Goal: Find contact information: Find contact information

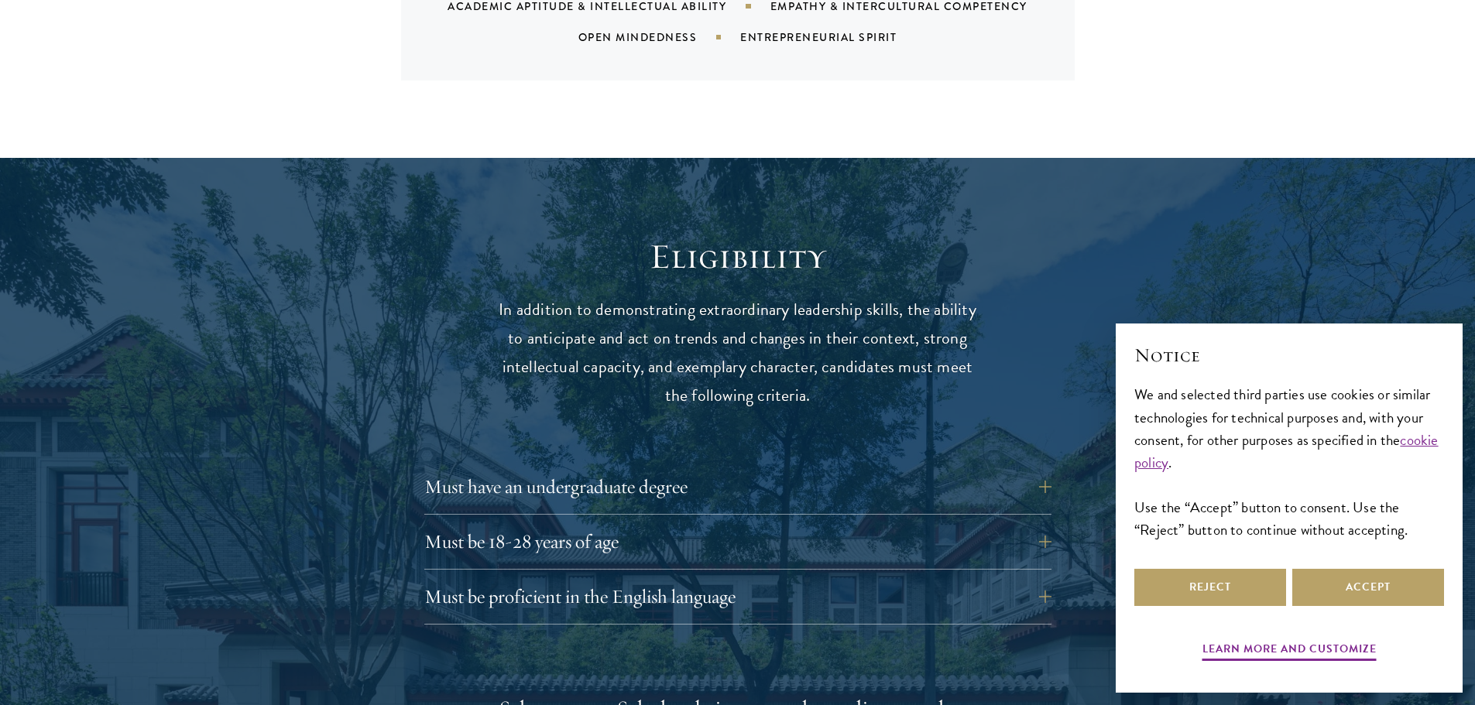
scroll to position [1859, 0]
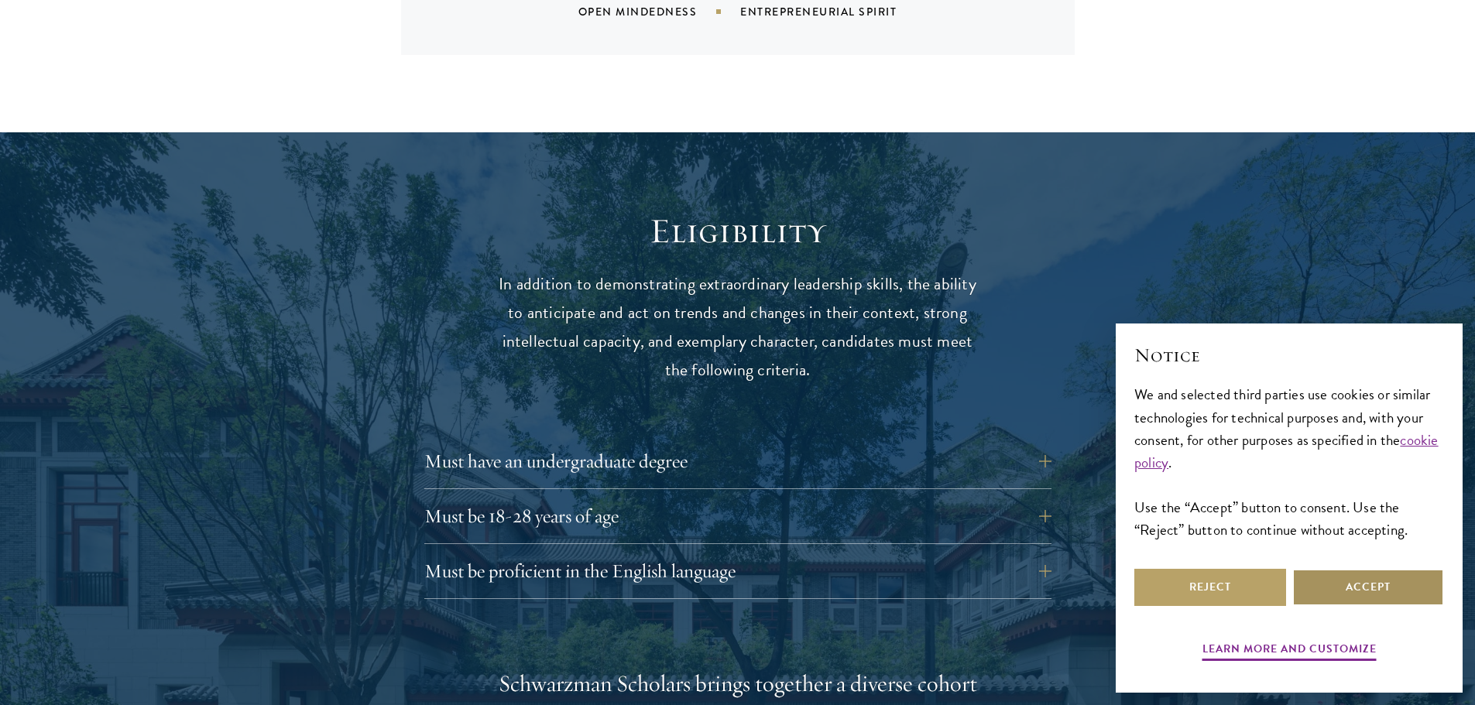
click at [1332, 594] on button "Accept" at bounding box center [1368, 587] width 152 height 37
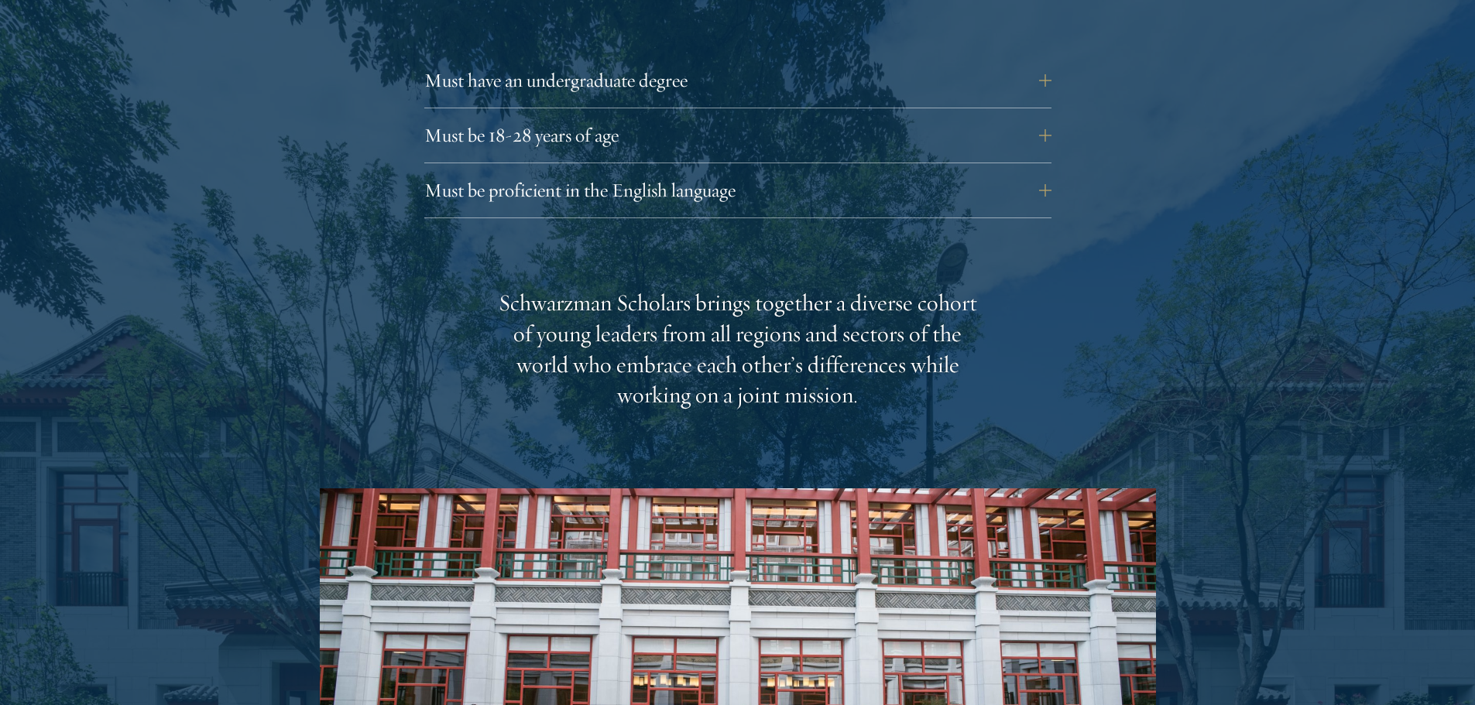
scroll to position [2245, 0]
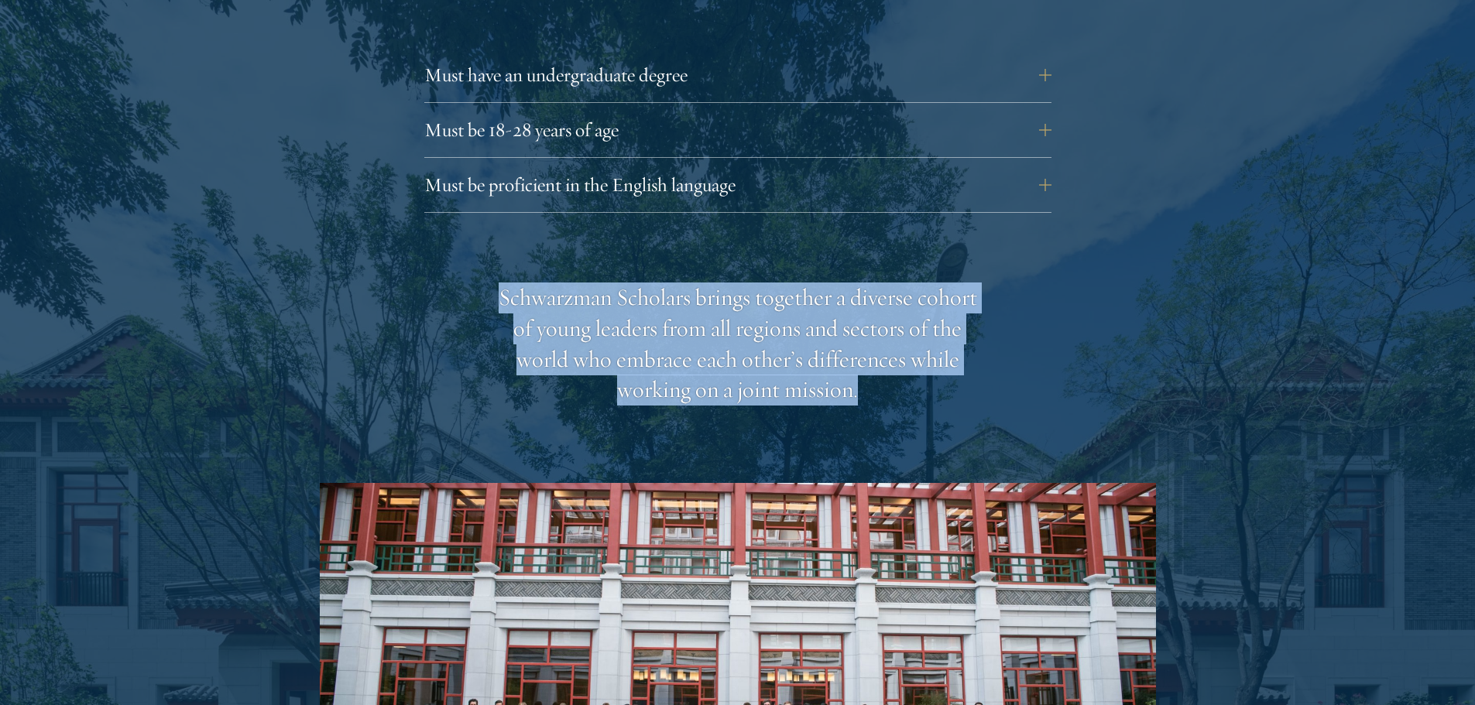
drag, startPoint x: 872, startPoint y: 362, endPoint x: 496, endPoint y: 280, distance: 385.0
click at [496, 283] on div "Schwarzman Scholars brings together a diverse cohort of young leaders from all …" at bounding box center [738, 614] width 836 height 663
drag, startPoint x: 496, startPoint y: 280, endPoint x: 916, endPoint y: 367, distance: 429.3
click at [916, 367] on div "Schwarzman Scholars brings together a diverse cohort of young leaders from all …" at bounding box center [738, 614] width 836 height 663
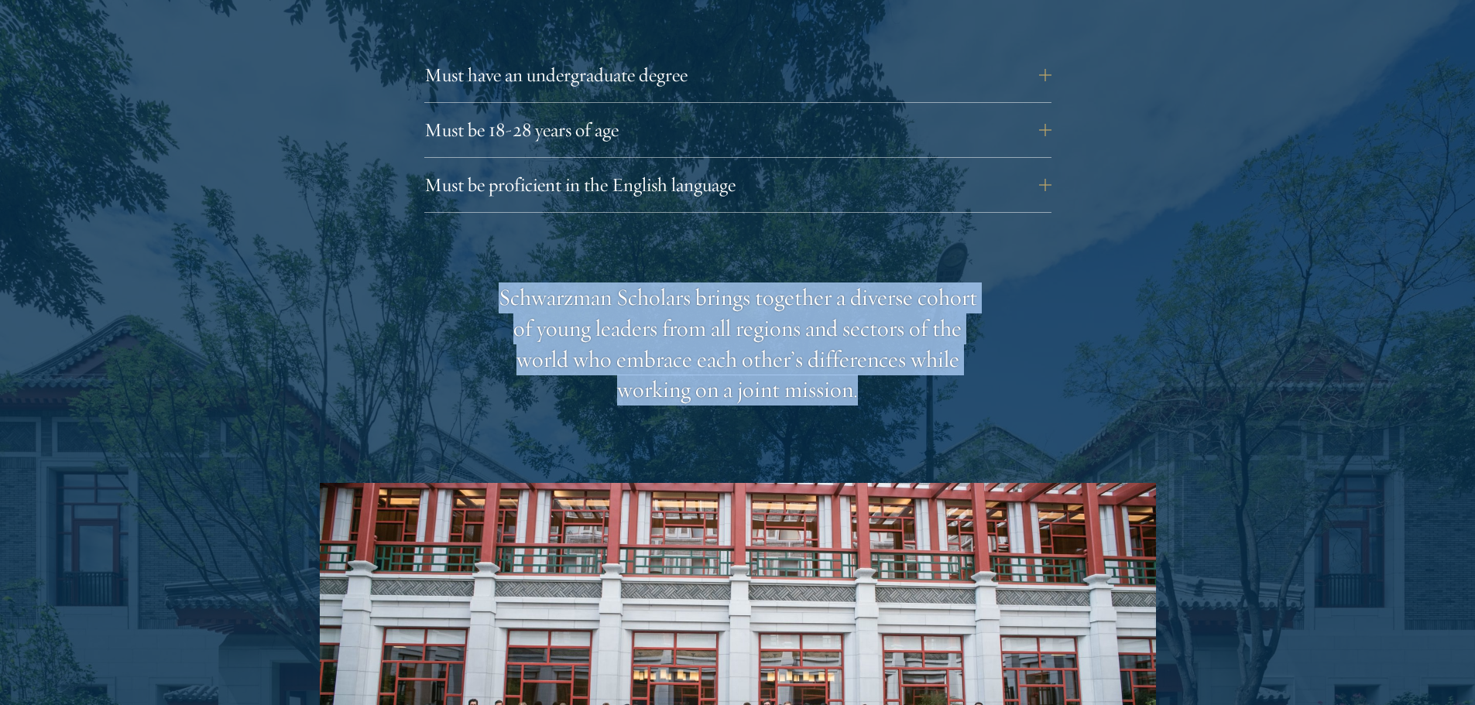
click at [916, 367] on div "Schwarzman Scholars brings together a diverse cohort of young leaders from all …" at bounding box center [738, 345] width 480 height 124
drag, startPoint x: 916, startPoint y: 367, endPoint x: 493, endPoint y: 257, distance: 436.9
click at [493, 283] on div "Schwarzman Scholars brings together a diverse cohort of young leaders from all …" at bounding box center [738, 614] width 836 height 663
drag, startPoint x: 493, startPoint y: 257, endPoint x: 856, endPoint y: 369, distance: 380.1
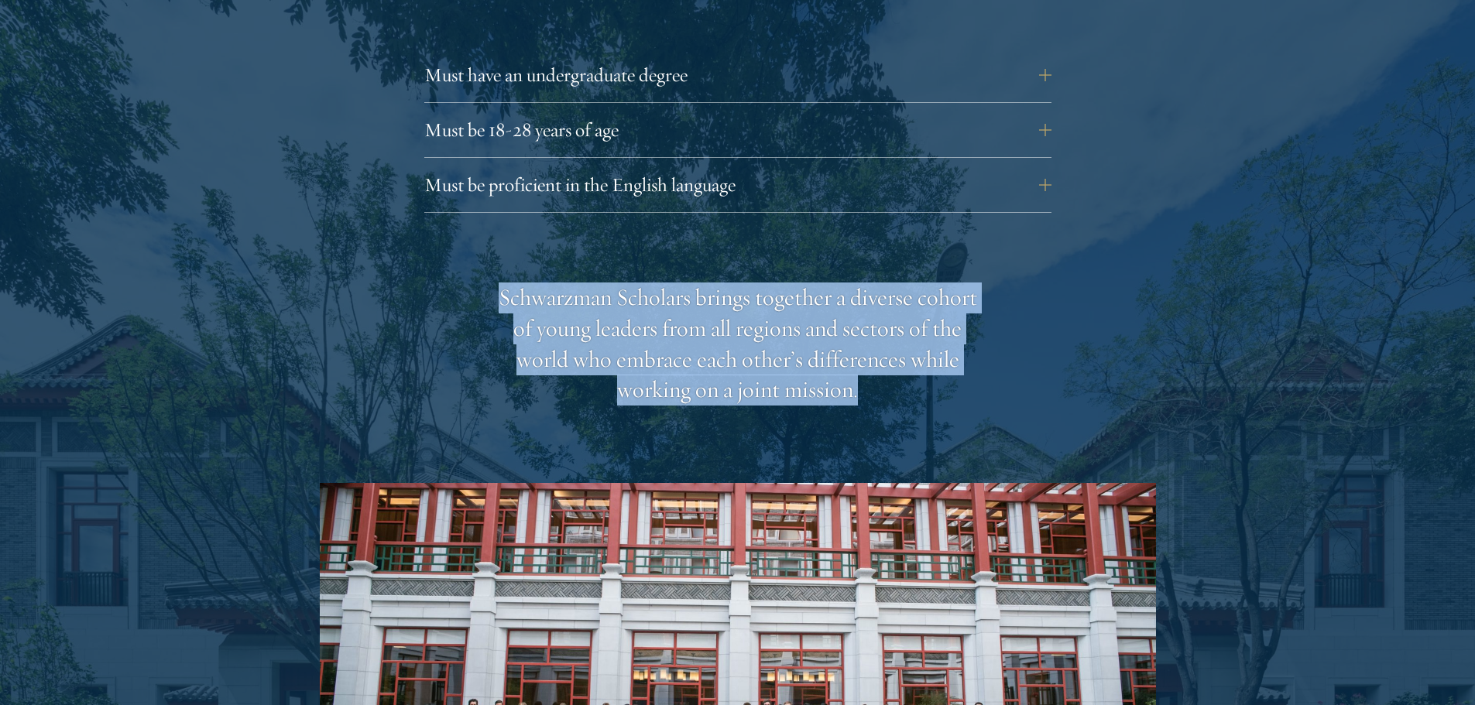
click at [856, 369] on div "Schwarzman Scholars brings together a diverse cohort of young leaders from all …" at bounding box center [738, 614] width 836 height 663
click at [856, 369] on div "Schwarzman Scholars brings together a diverse cohort of young leaders from all …" at bounding box center [738, 345] width 480 height 124
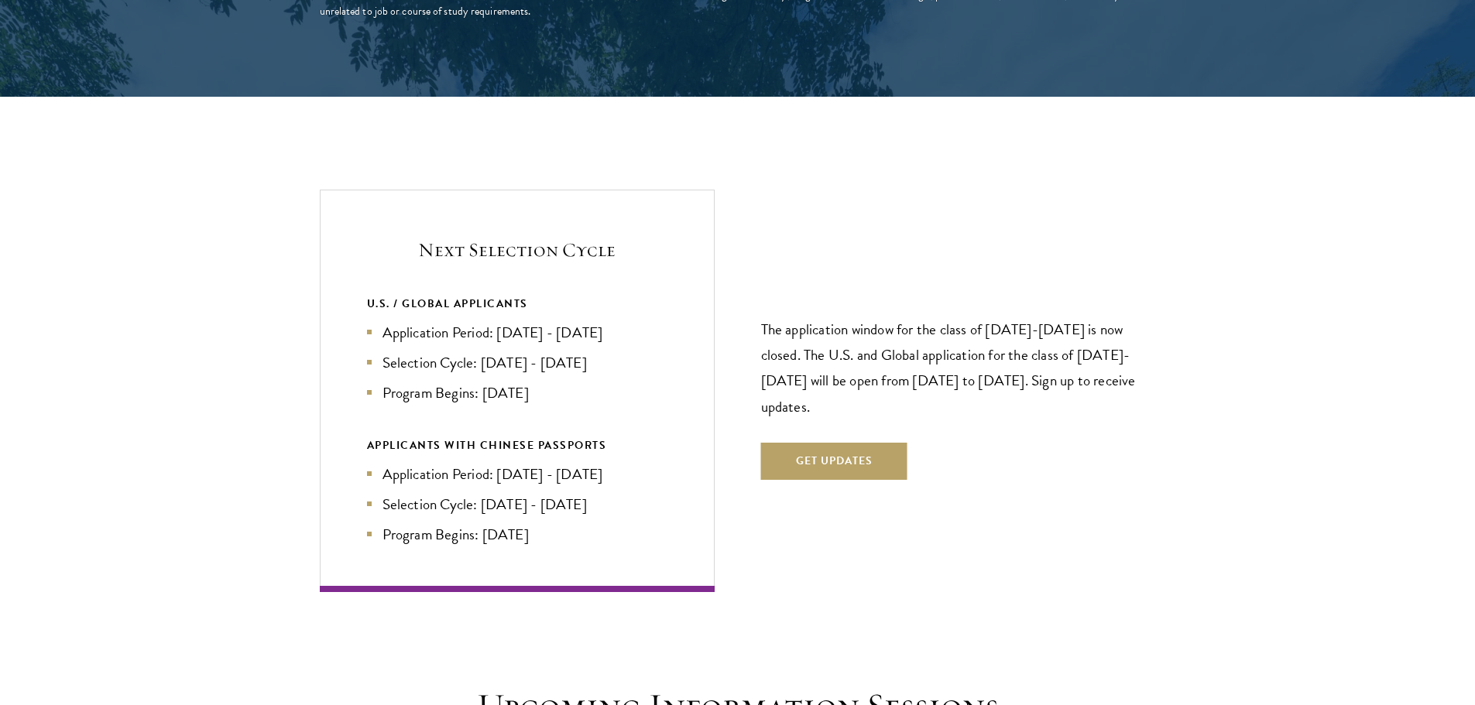
scroll to position [3174, 0]
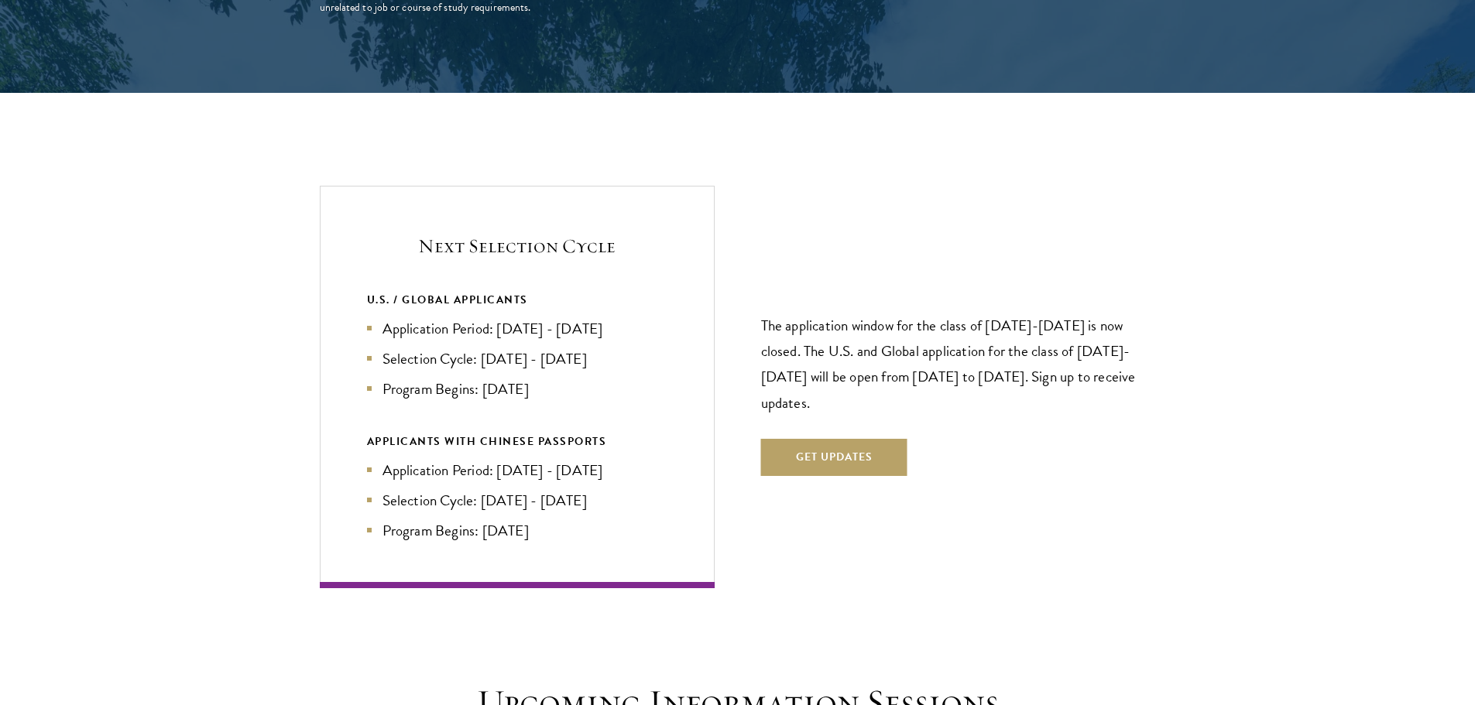
drag, startPoint x: 590, startPoint y: 517, endPoint x: 346, endPoint y: 276, distance: 342.8
click at [346, 276] on div "Next Selection Cycle U.S. / GLOBAL APPLICANTS Application Period: [DATE] - [DAT…" at bounding box center [517, 387] width 395 height 402
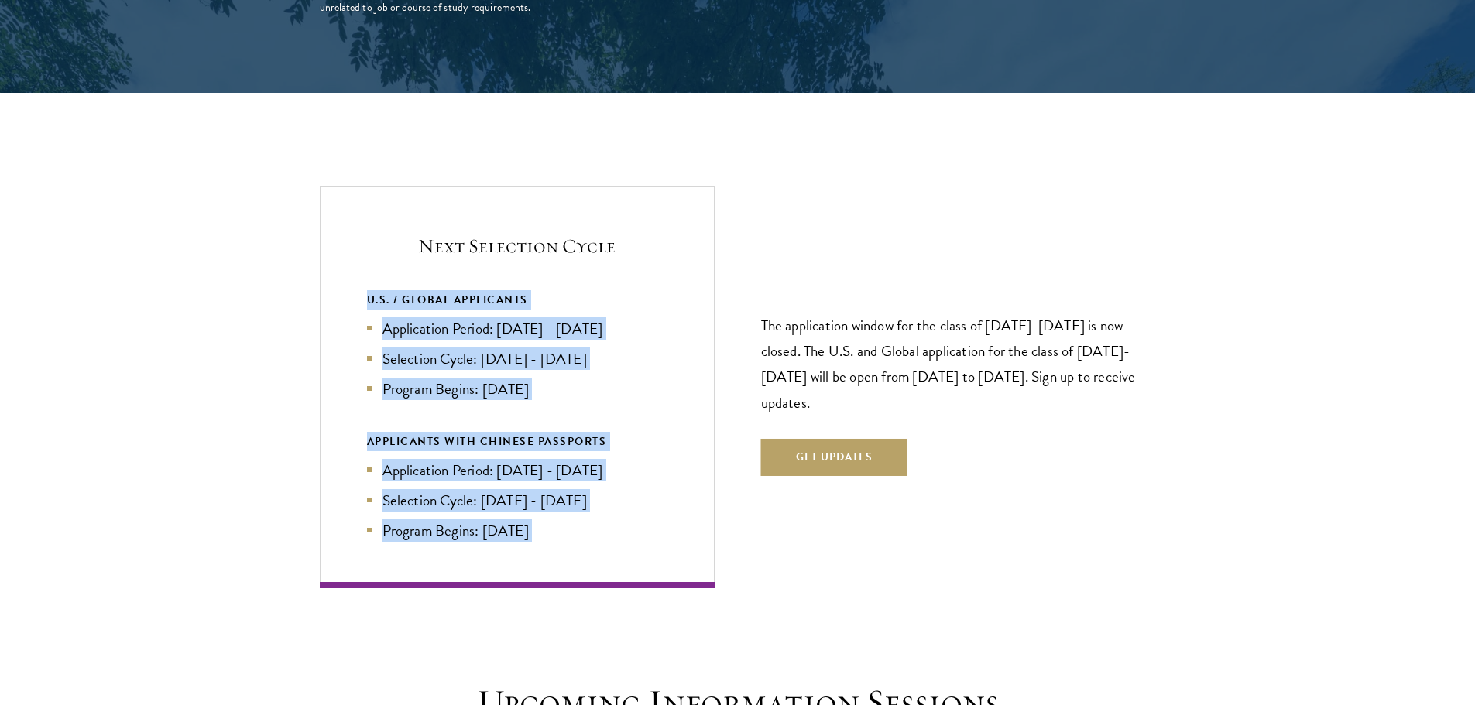
drag, startPoint x: 346, startPoint y: 276, endPoint x: 556, endPoint y: 498, distance: 305.1
click at [556, 498] on div "Next Selection Cycle U.S. / GLOBAL APPLICANTS Application Period: [DATE] - [DAT…" at bounding box center [517, 387] width 395 height 402
click at [556, 520] on li "Program Begins: [DATE]" at bounding box center [517, 531] width 300 height 22
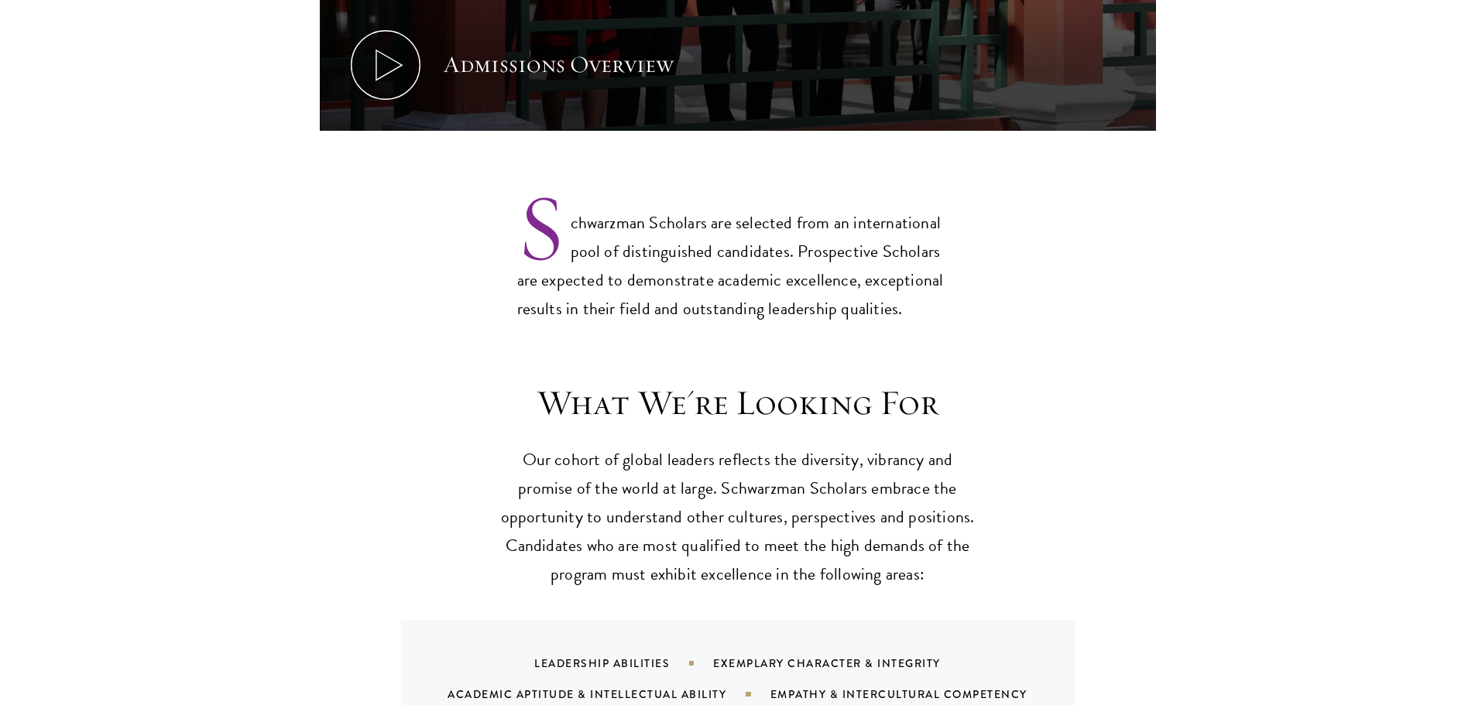
scroll to position [1162, 0]
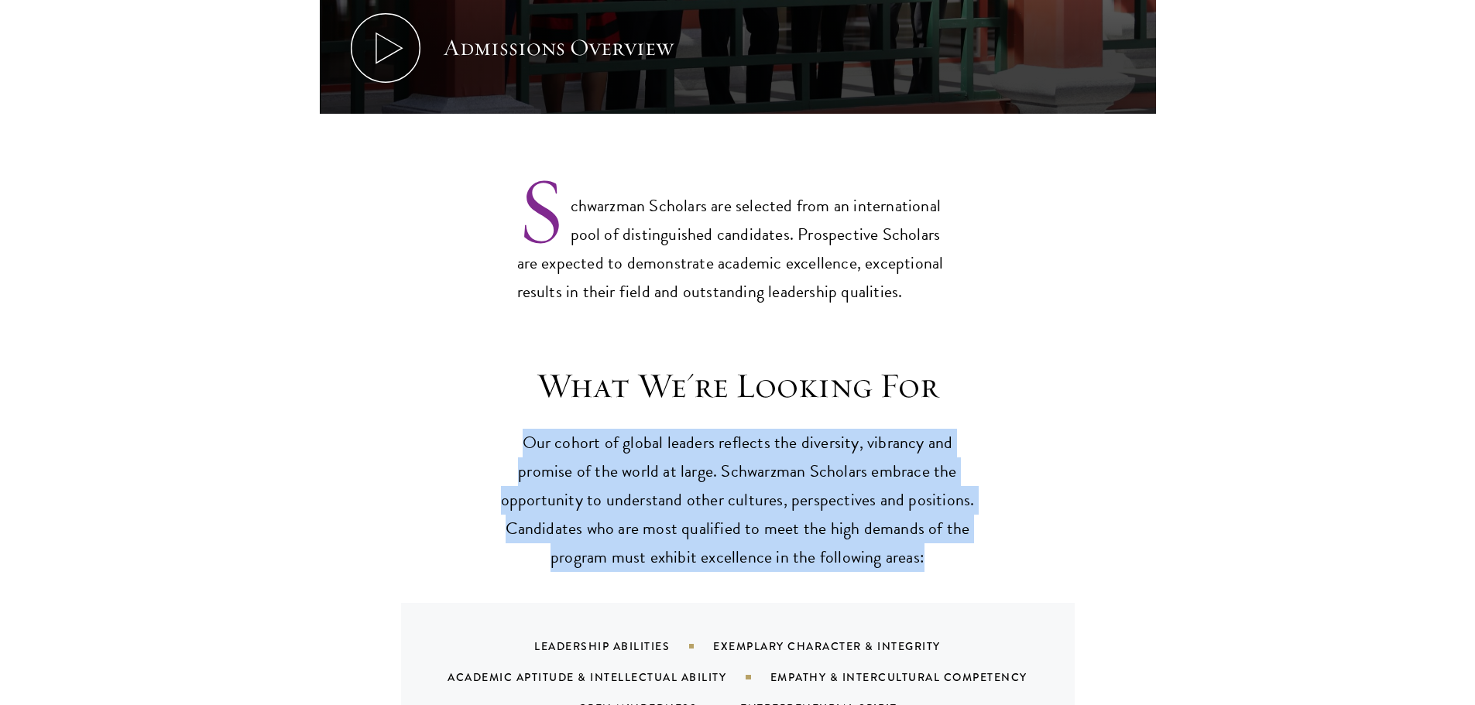
drag, startPoint x: 508, startPoint y: 394, endPoint x: 937, endPoint y: 523, distance: 447.9
click at [937, 523] on header "What We're Looking For Our cohort of global leaders reflects the diversity, vib…" at bounding box center [738, 469] width 480 height 208
click at [937, 523] on p "Our cohort of global leaders reflects the diversity, vibrancy and promise of th…" at bounding box center [738, 500] width 480 height 143
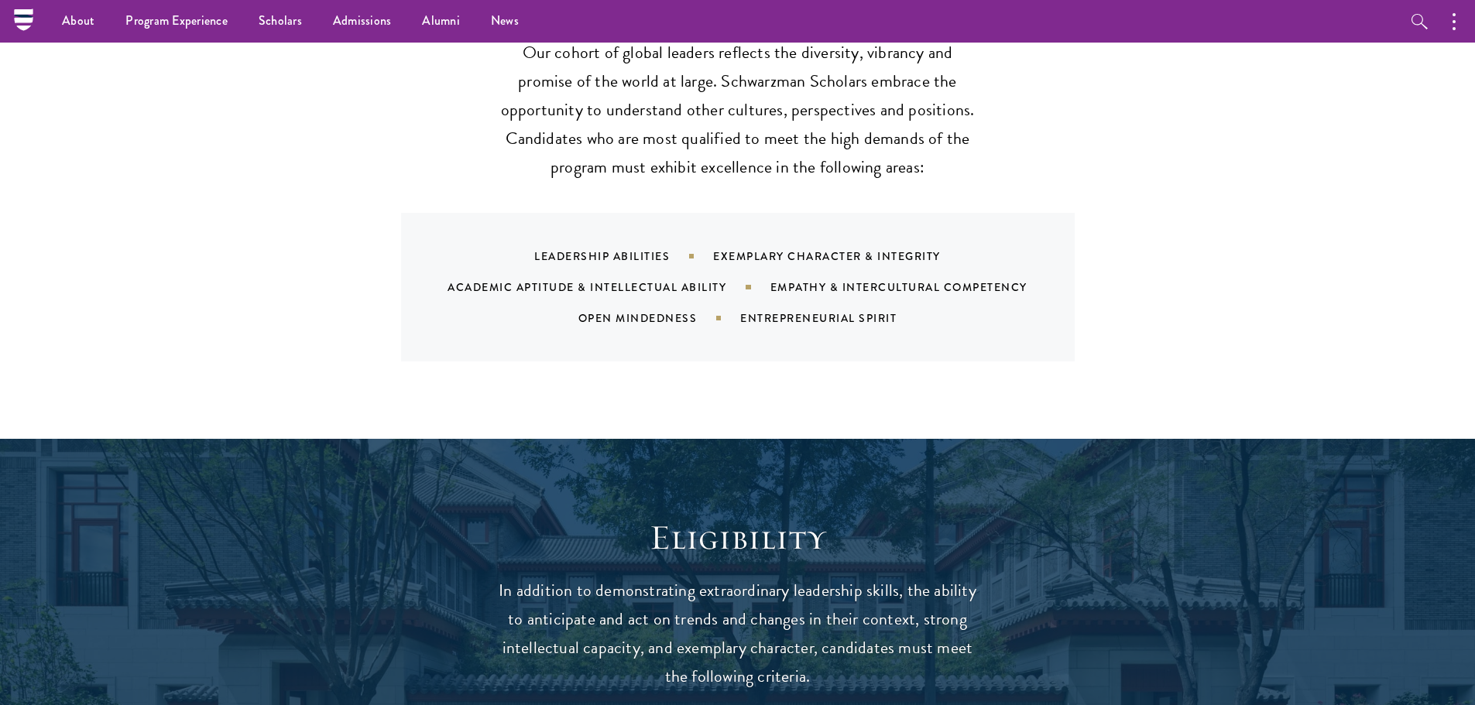
scroll to position [1549, 0]
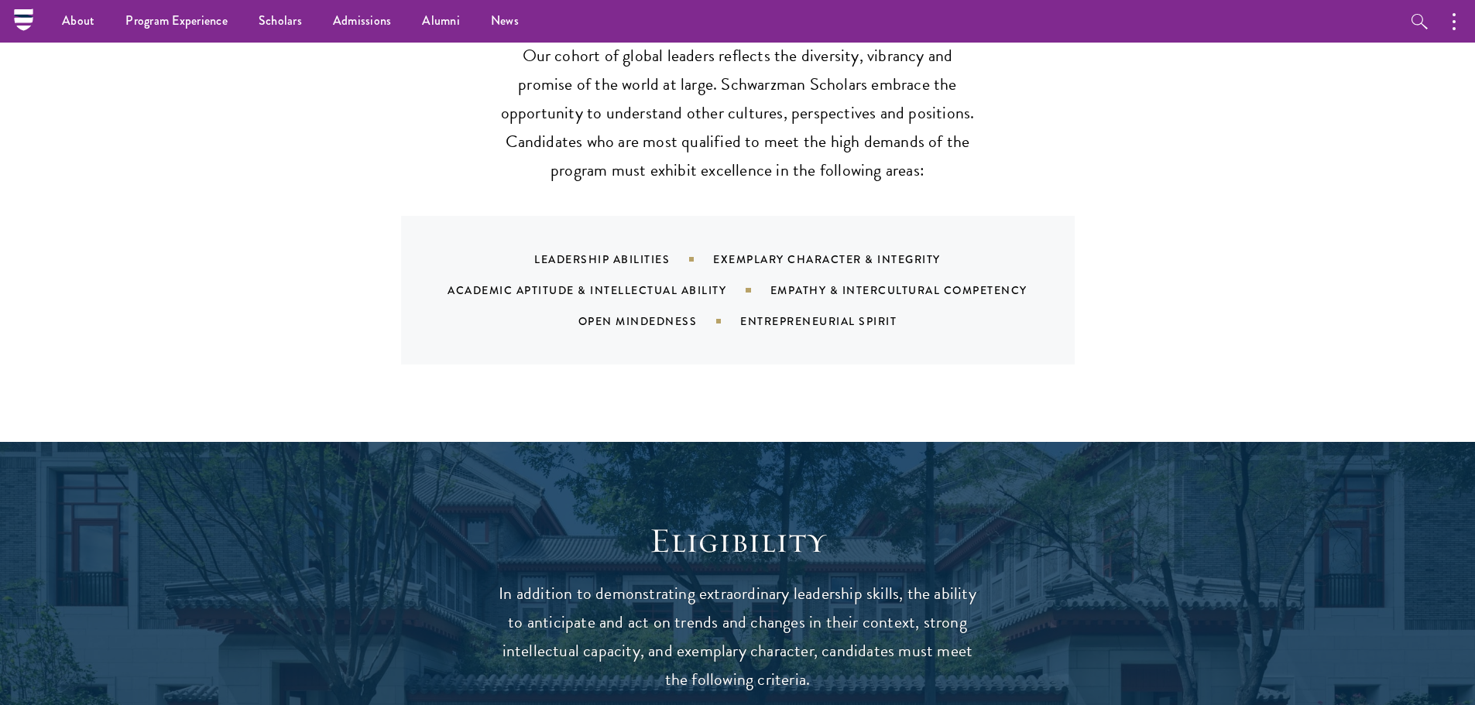
drag, startPoint x: 891, startPoint y: 659, endPoint x: 601, endPoint y: 469, distance: 346.2
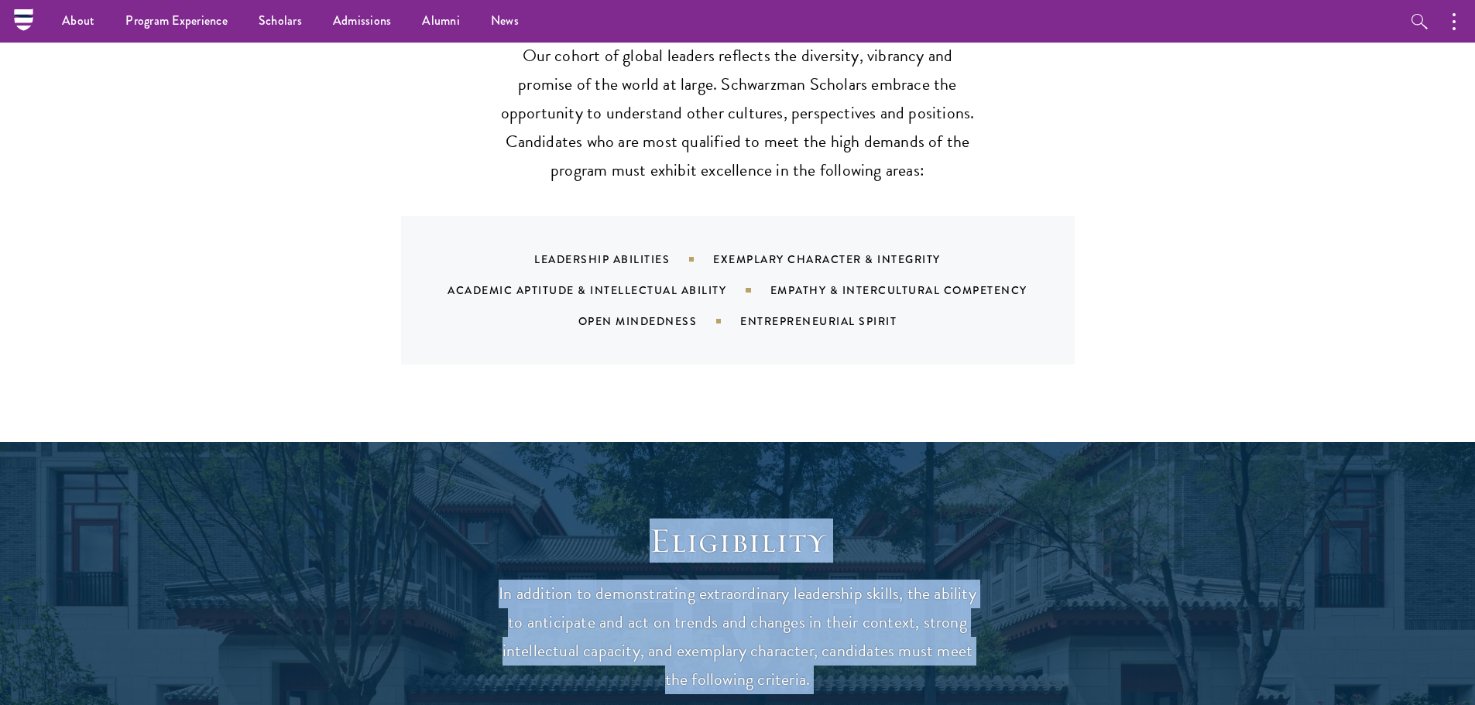
drag, startPoint x: 601, startPoint y: 469, endPoint x: 654, endPoint y: 516, distance: 70.8
click at [654, 520] on h2 "Eligibility" at bounding box center [738, 541] width 480 height 43
drag, startPoint x: 654, startPoint y: 516, endPoint x: 860, endPoint y: 667, distance: 254.8
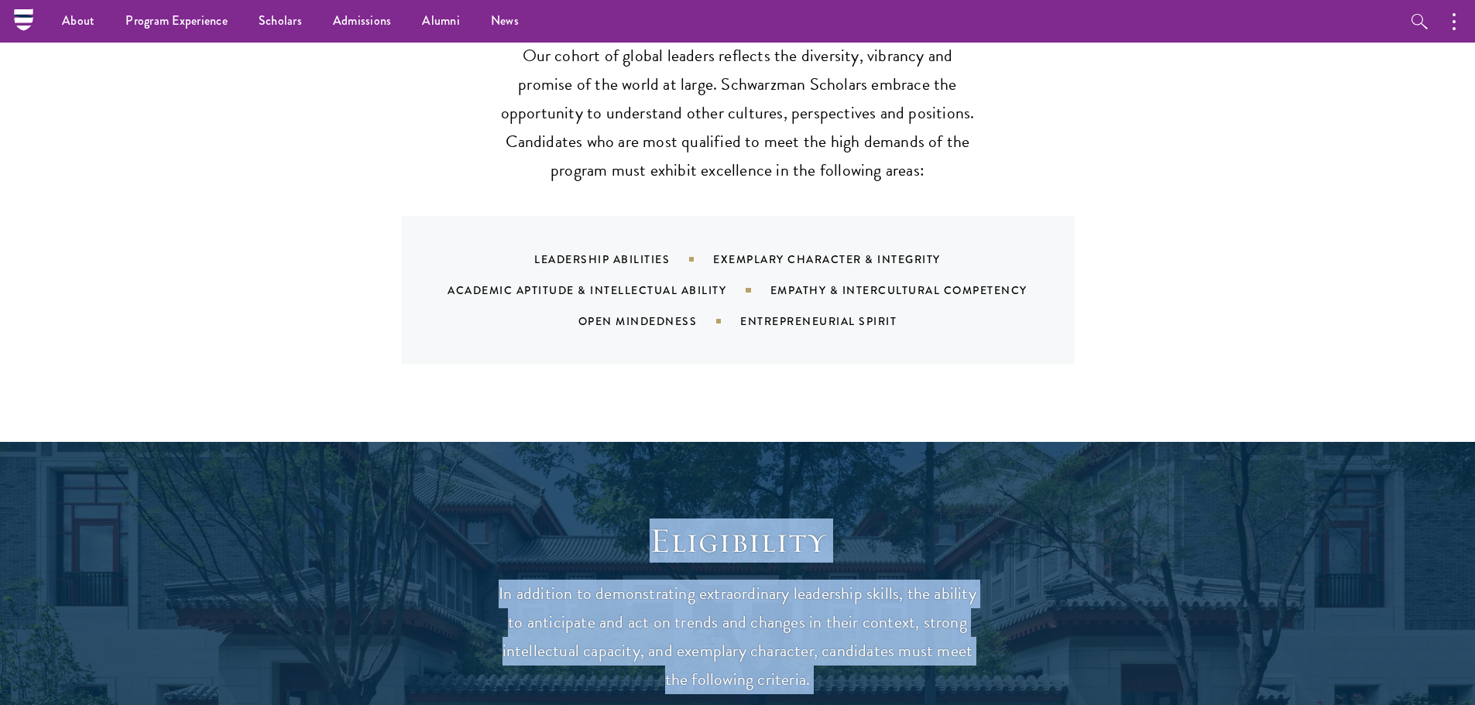
click at [821, 652] on p "In addition to demonstrating extraordinary leadership skills, the ability to an…" at bounding box center [738, 637] width 480 height 115
drag, startPoint x: 821, startPoint y: 652, endPoint x: 641, endPoint y: 493, distance: 239.7
click at [641, 520] on header "Eligibility In addition to demonstrating extraordinary leadership skills, the a…" at bounding box center [738, 607] width 480 height 175
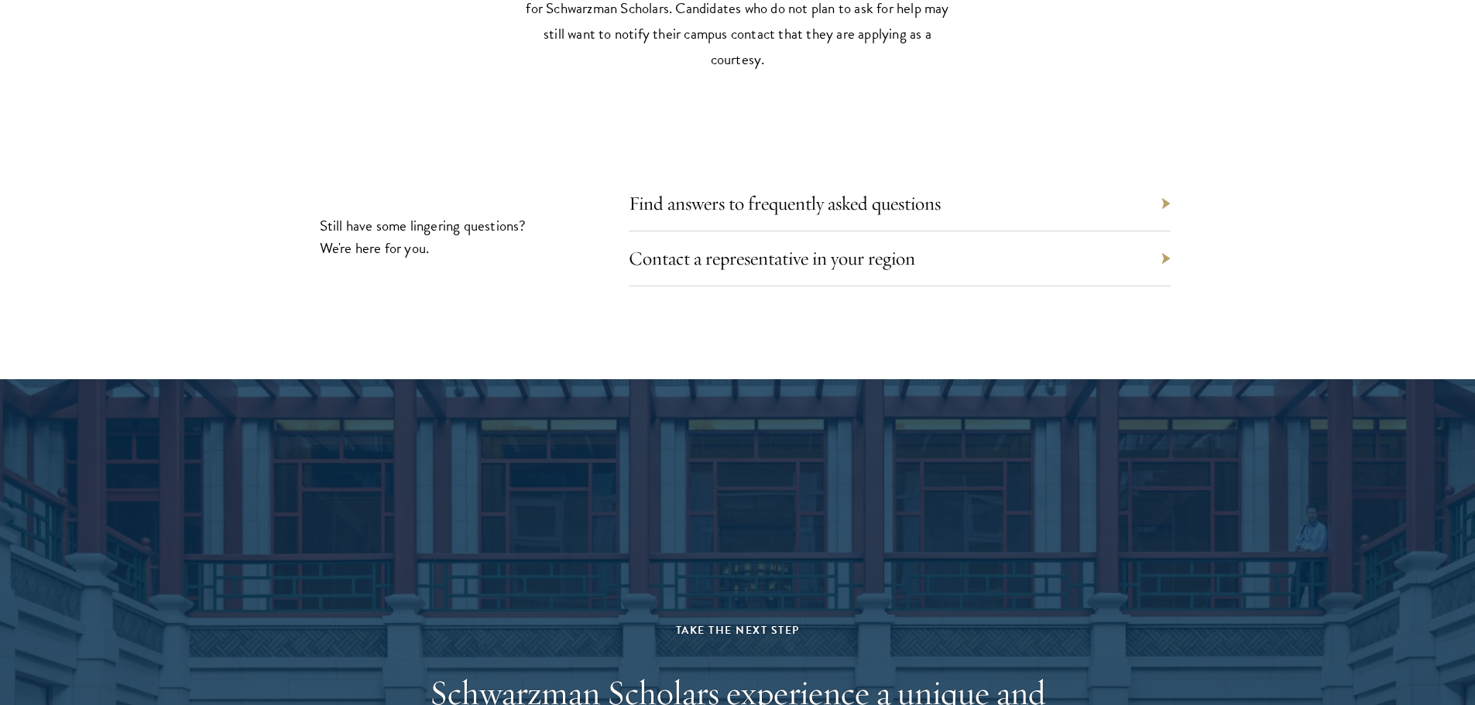
scroll to position [6993, 0]
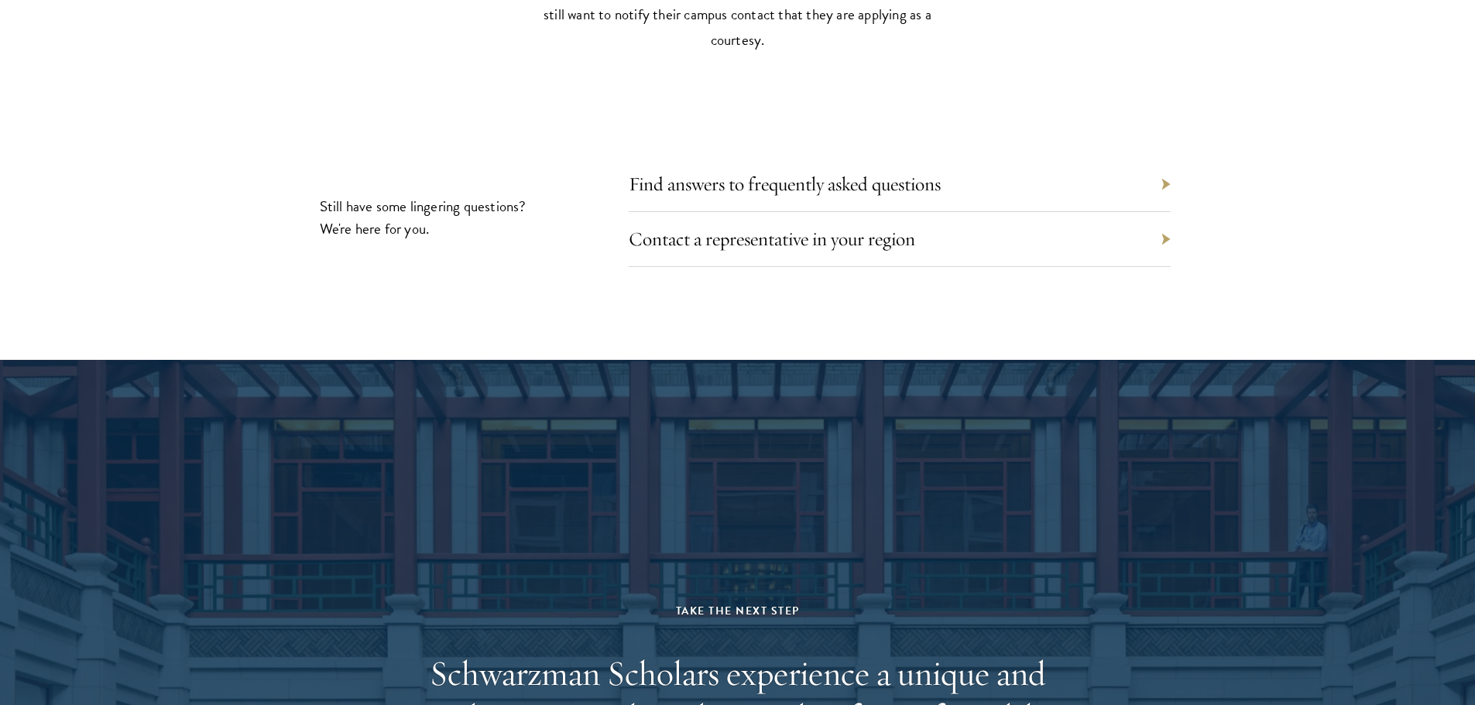
click at [1173, 51] on div "University Contacts At many colleges and universities, fellowship advisors offe…" at bounding box center [737, 4] width 1475 height 711
click at [963, 212] on div "Contact a representative in your region" at bounding box center [900, 239] width 542 height 55
click at [962, 212] on div "Contact a representative in your region" at bounding box center [900, 239] width 542 height 55
click at [1164, 212] on div "Contact a representative in your region" at bounding box center [900, 239] width 542 height 55
click at [1165, 212] on div "Contact a representative in your region" at bounding box center [900, 239] width 542 height 55
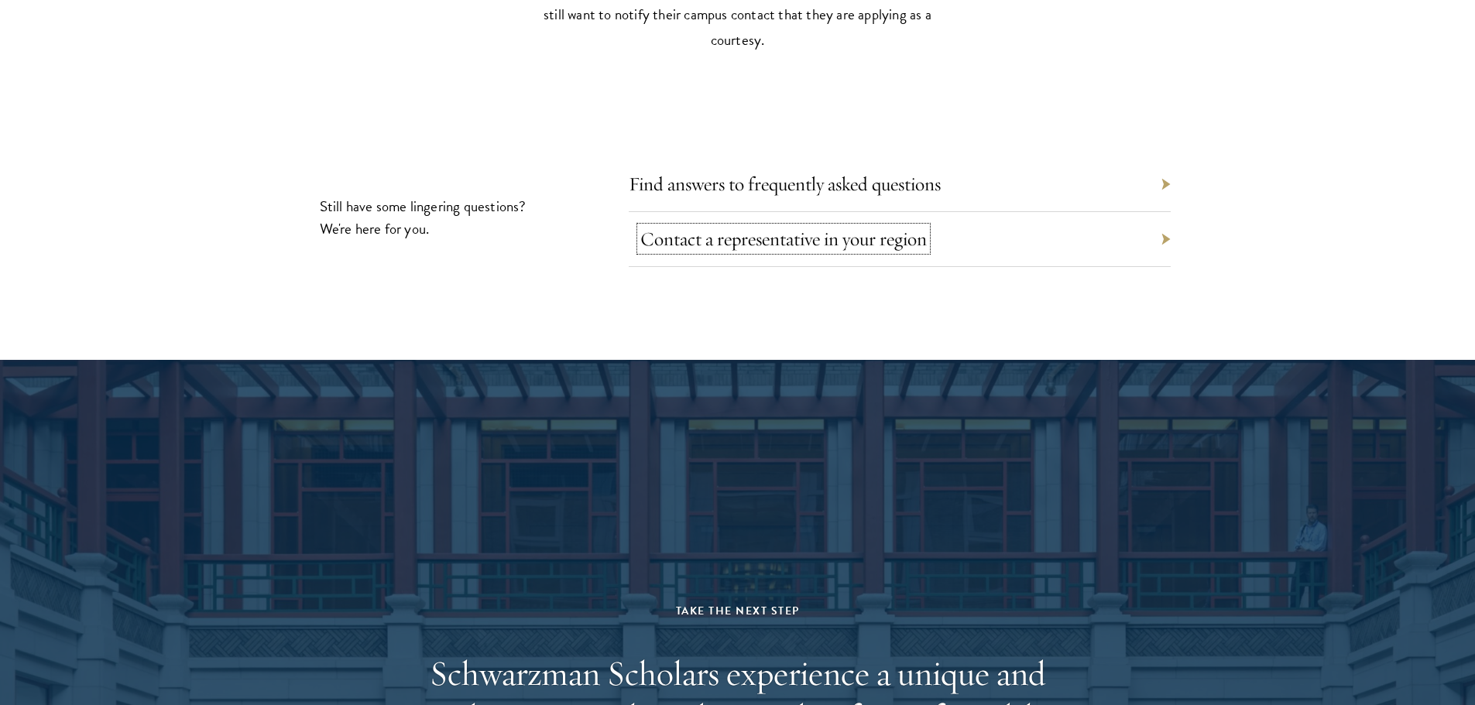
click at [883, 227] on link "Contact a representative in your region" at bounding box center [783, 239] width 287 height 24
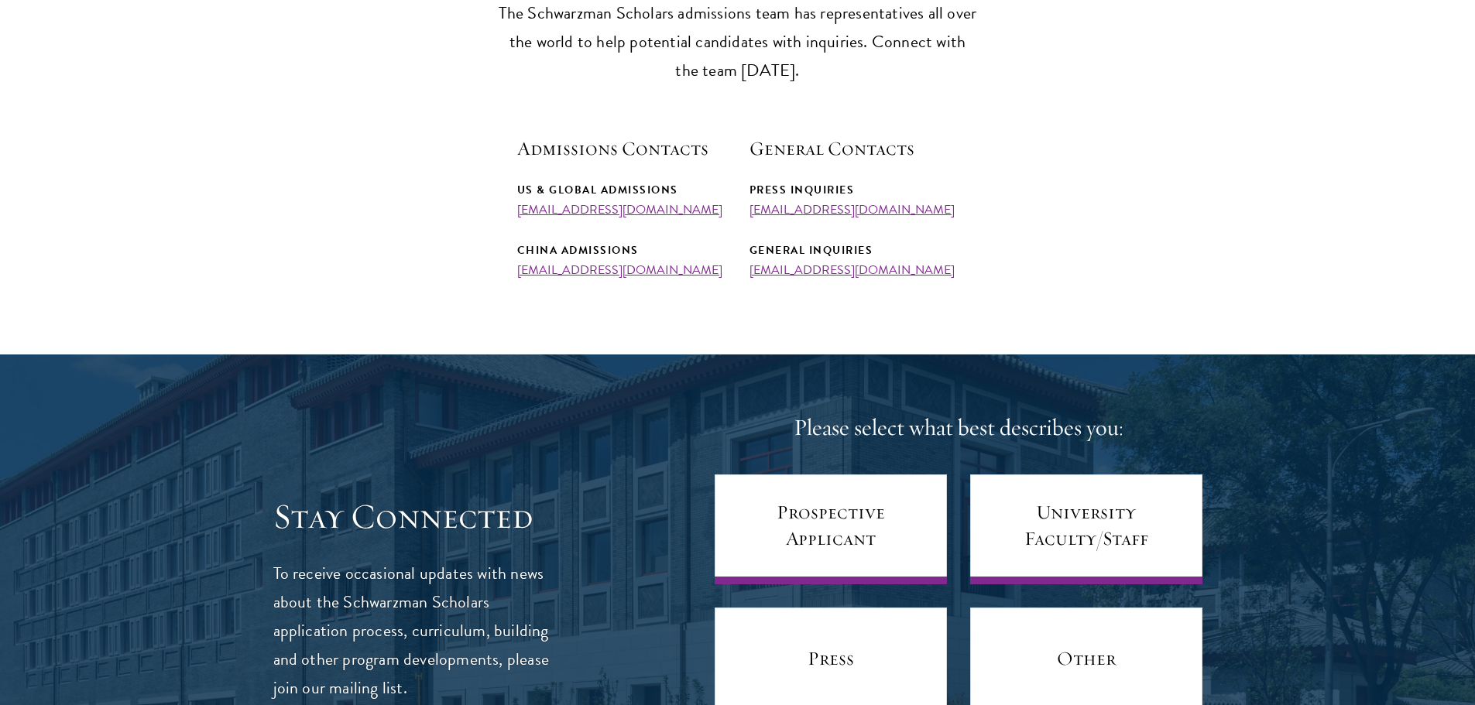
scroll to position [542, 0]
